Goal: Information Seeking & Learning: Learn about a topic

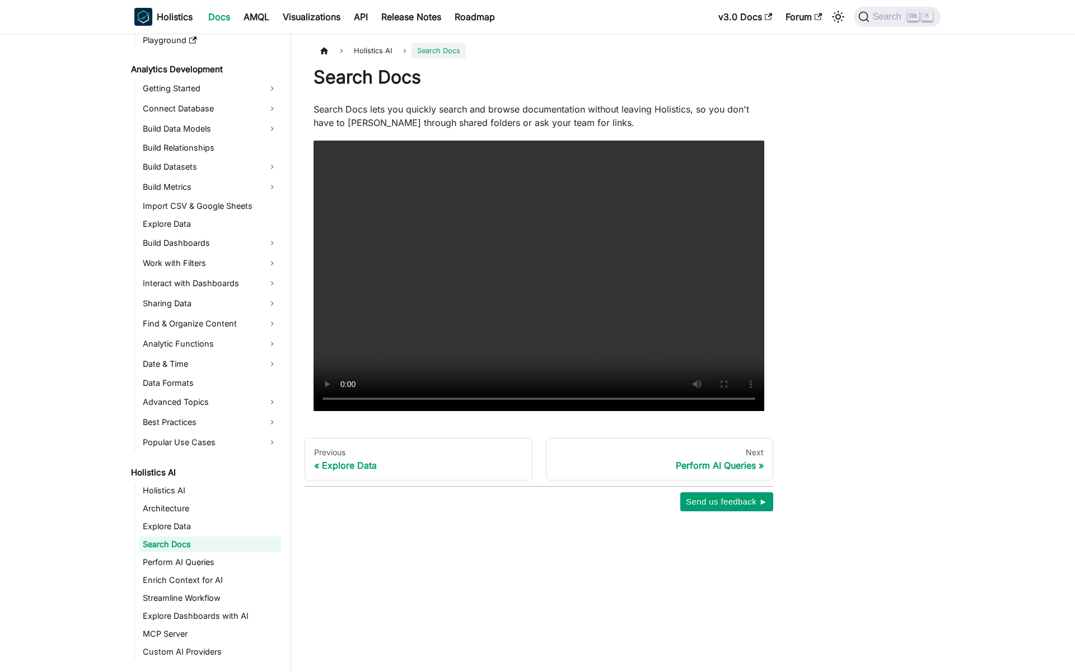
scroll to position [154, 0]
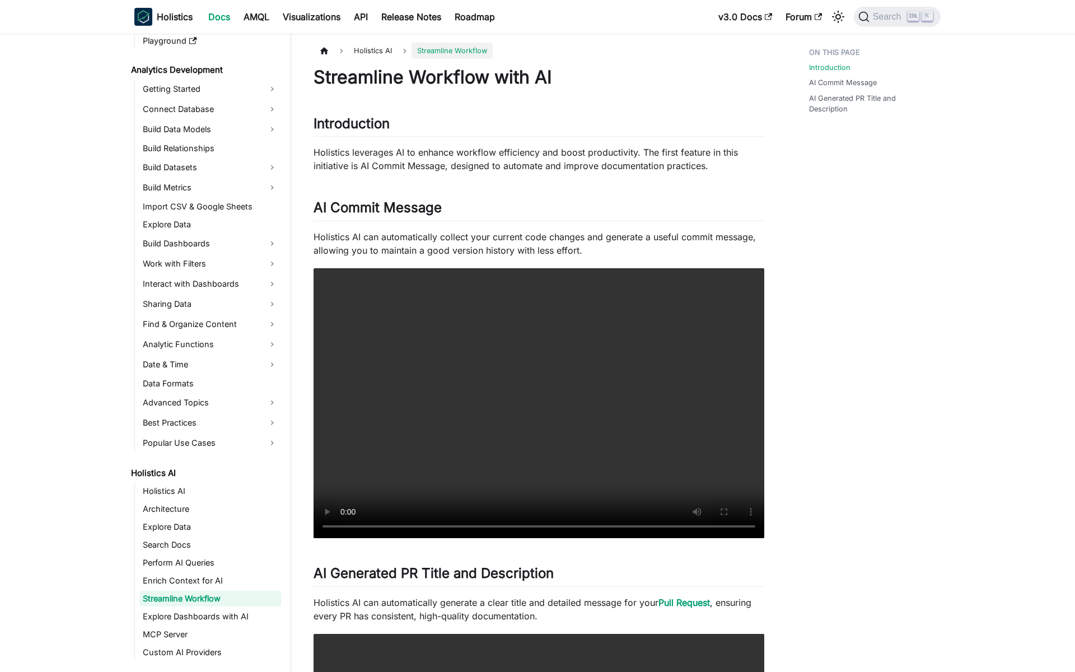
scroll to position [208, 0]
